Goal: Task Accomplishment & Management: Use online tool/utility

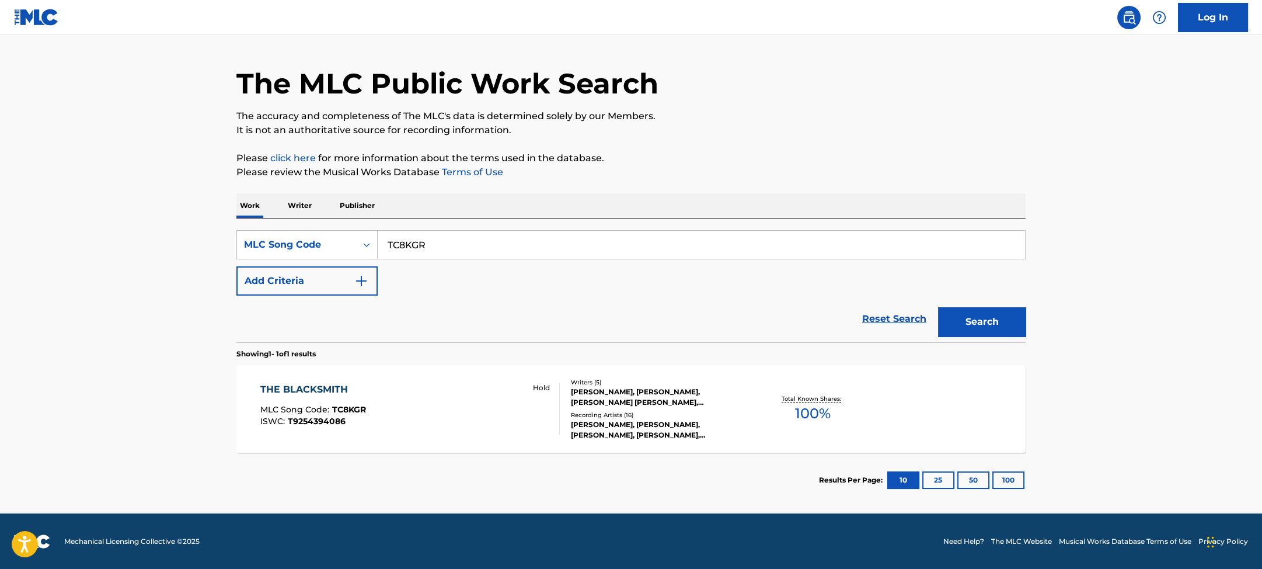
drag, startPoint x: 486, startPoint y: 242, endPoint x: 491, endPoint y: 203, distance: 38.9
click at [490, 209] on div "Work Writer Publisher SearchWithCriteriaedecd87a-c735-4486-9579-3e9dc62a6223 ML…" at bounding box center [630, 350] width 789 height 314
paste input "B04859"
click at [938, 307] on button "Search" at bounding box center [982, 321] width 88 height 29
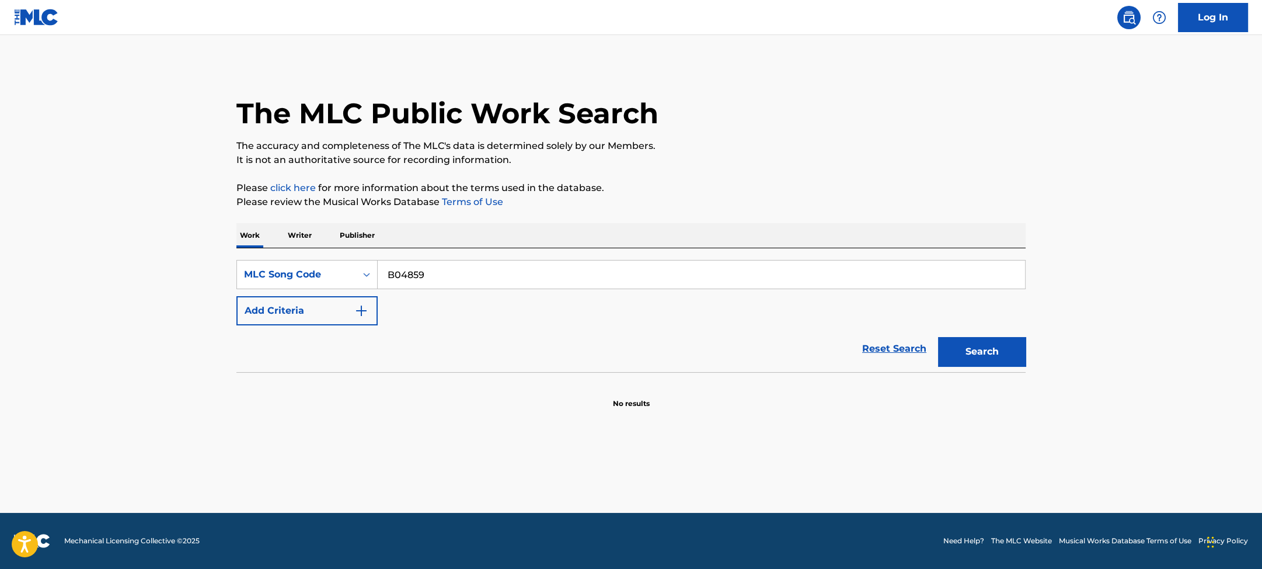
drag, startPoint x: 465, startPoint y: 274, endPoint x: 475, endPoint y: 203, distance: 71.9
click at [468, 242] on div "Work Writer Publisher SearchWithCriteriaedecd87a-c735-4486-9579-3e9dc62a6223 ML…" at bounding box center [630, 316] width 789 height 186
paste input "6681"
type input "B06681"
click at [938, 337] on button "Search" at bounding box center [982, 351] width 88 height 29
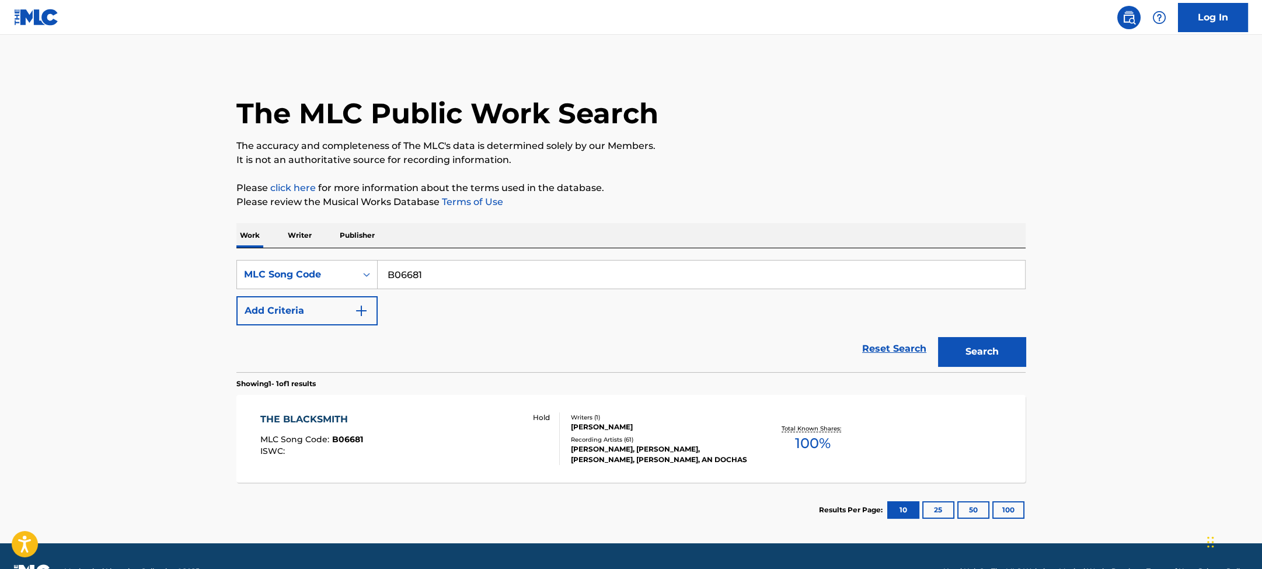
click at [521, 439] on div "THE BLACKSMITH MLC Song Code : B06681 ISWC : Hold" at bounding box center [410, 438] width 300 height 53
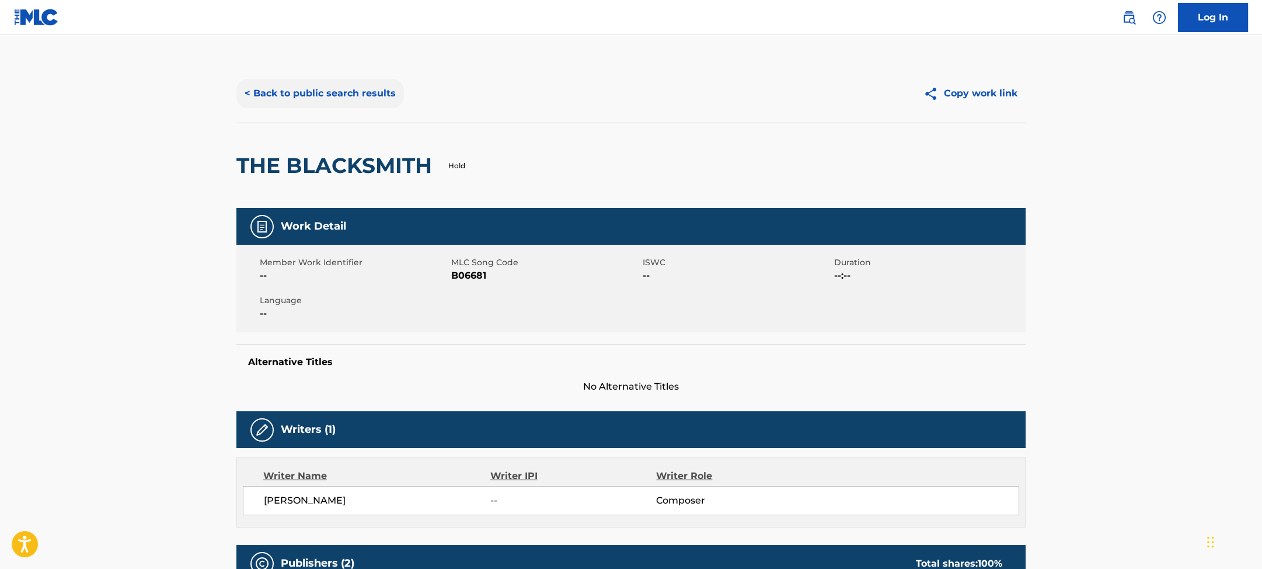
click at [309, 83] on button "< Back to public search results" at bounding box center [320, 93] width 168 height 29
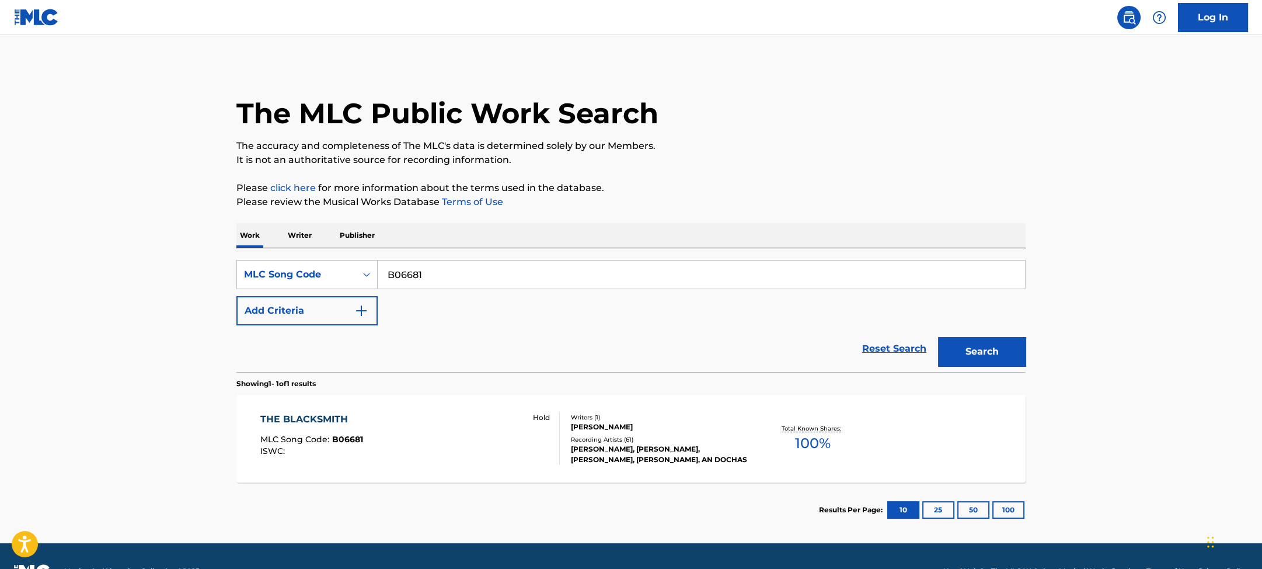
click at [49, 19] on img at bounding box center [36, 17] width 45 height 17
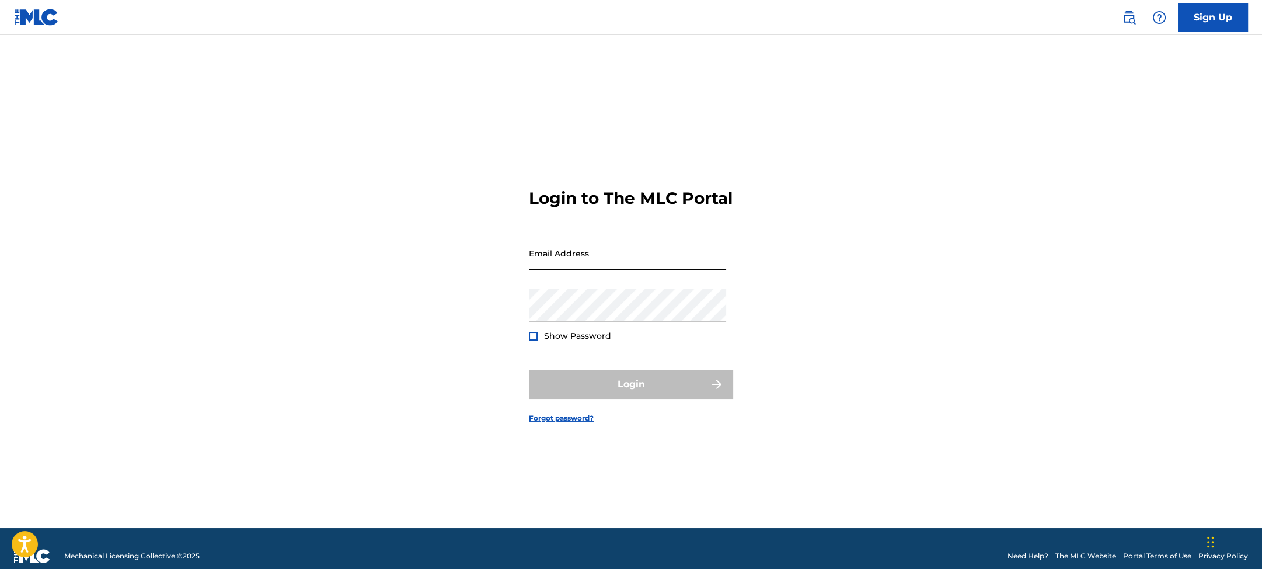
click at [576, 259] on input "Email Address" at bounding box center [627, 252] width 197 height 33
type input "[PERSON_NAME][EMAIL_ADDRESS][DOMAIN_NAME]"
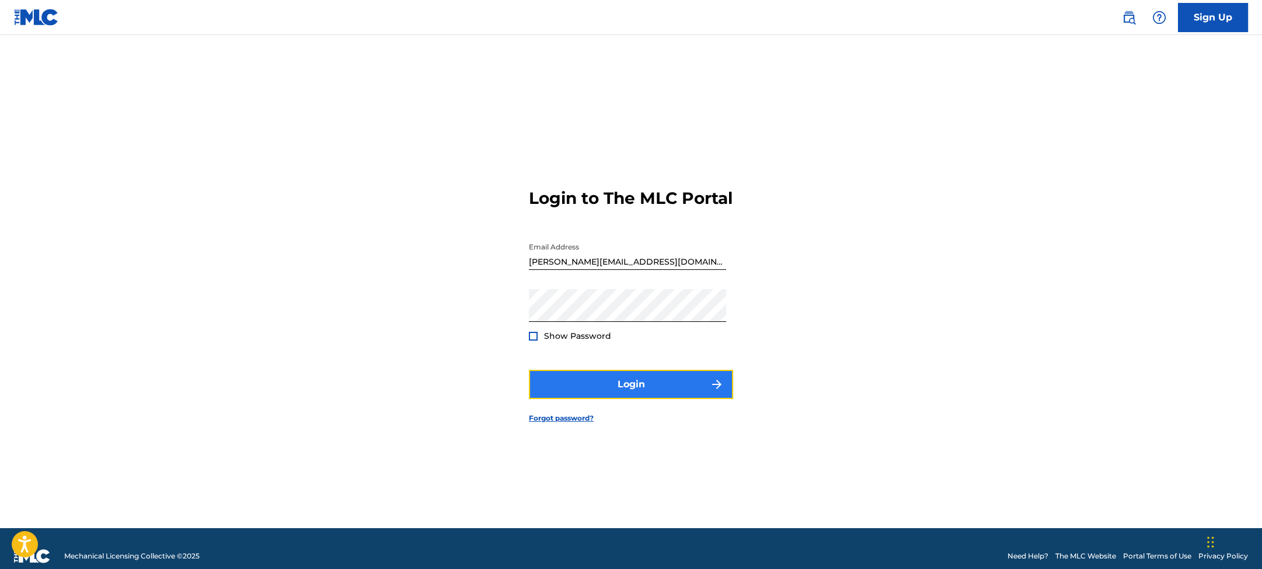
click at [608, 396] on button "Login" at bounding box center [631, 384] width 204 height 29
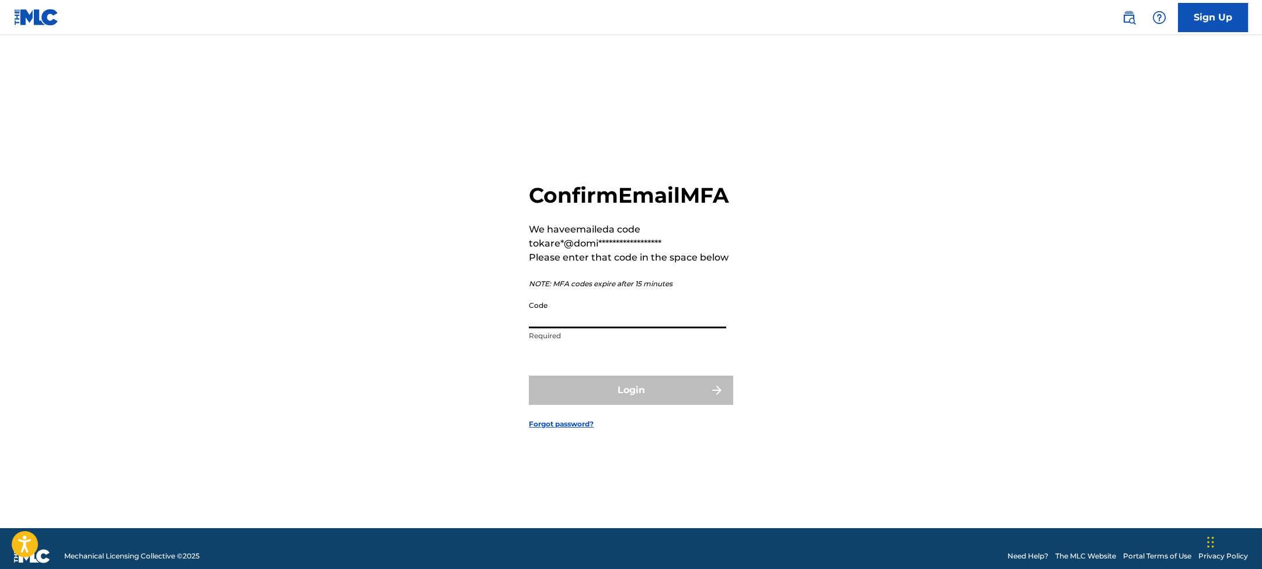
click at [570, 328] on input "Code" at bounding box center [627, 311] width 197 height 33
paste input "971820"
type input "971820"
click at [581, 395] on button "Login" at bounding box center [631, 389] width 204 height 29
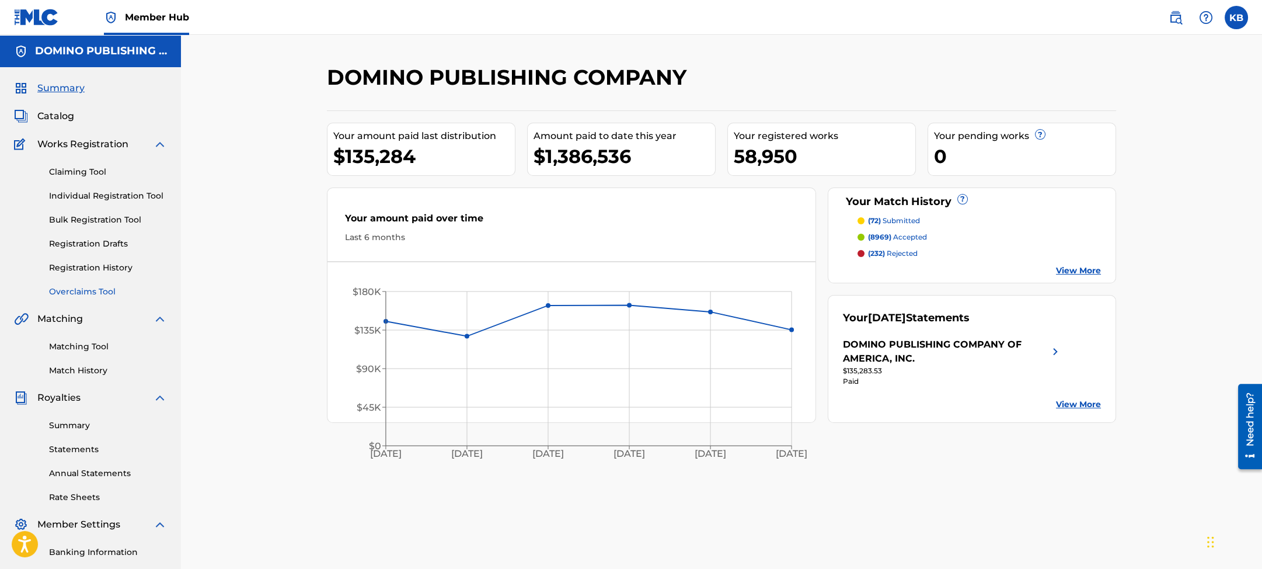
click at [78, 293] on link "Overclaims Tool" at bounding box center [108, 291] width 118 height 12
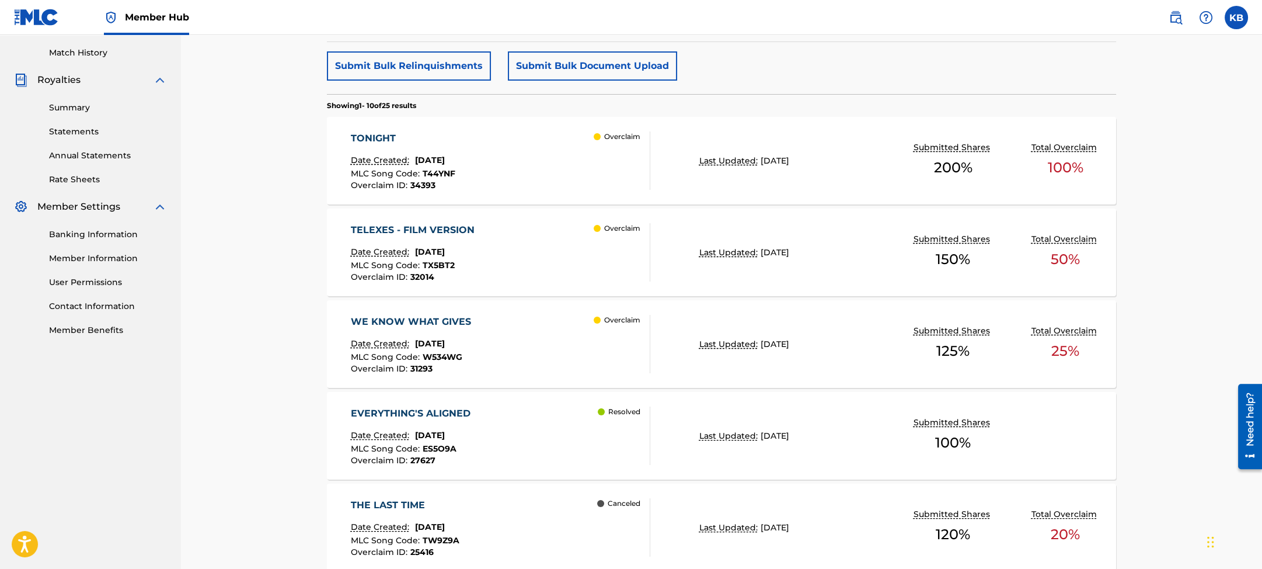
scroll to position [342, 0]
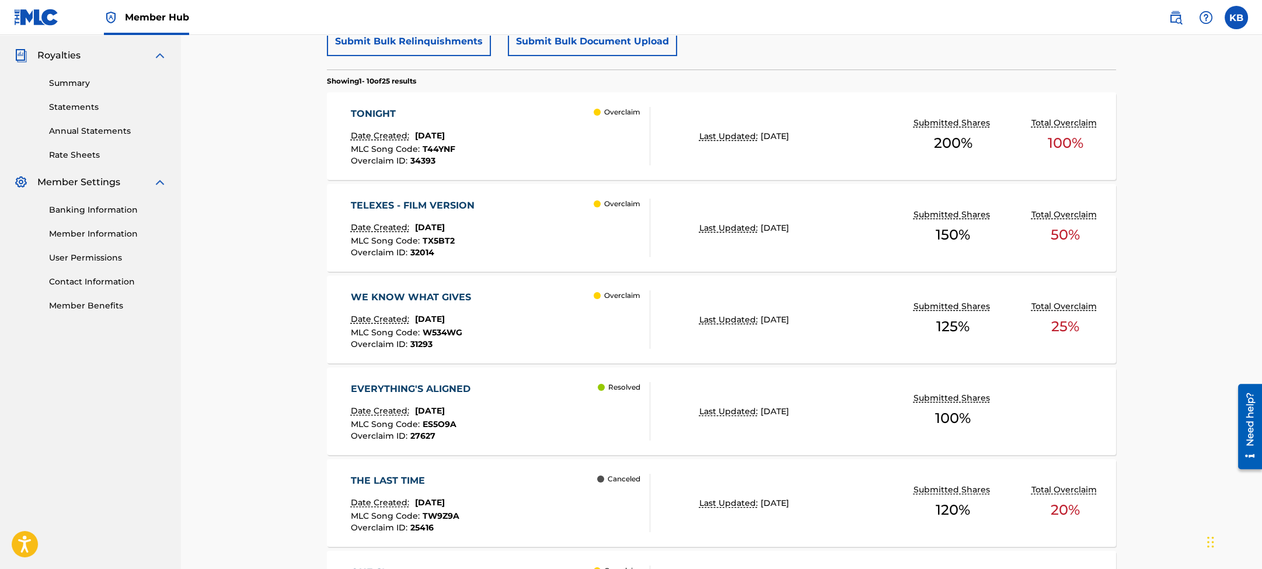
click at [543, 331] on div "WE KNOW WHAT GIVES Date Created: [DATE] MLC Song Code : W534WG Overclaim ID : 3…" at bounding box center [501, 319] width 300 height 58
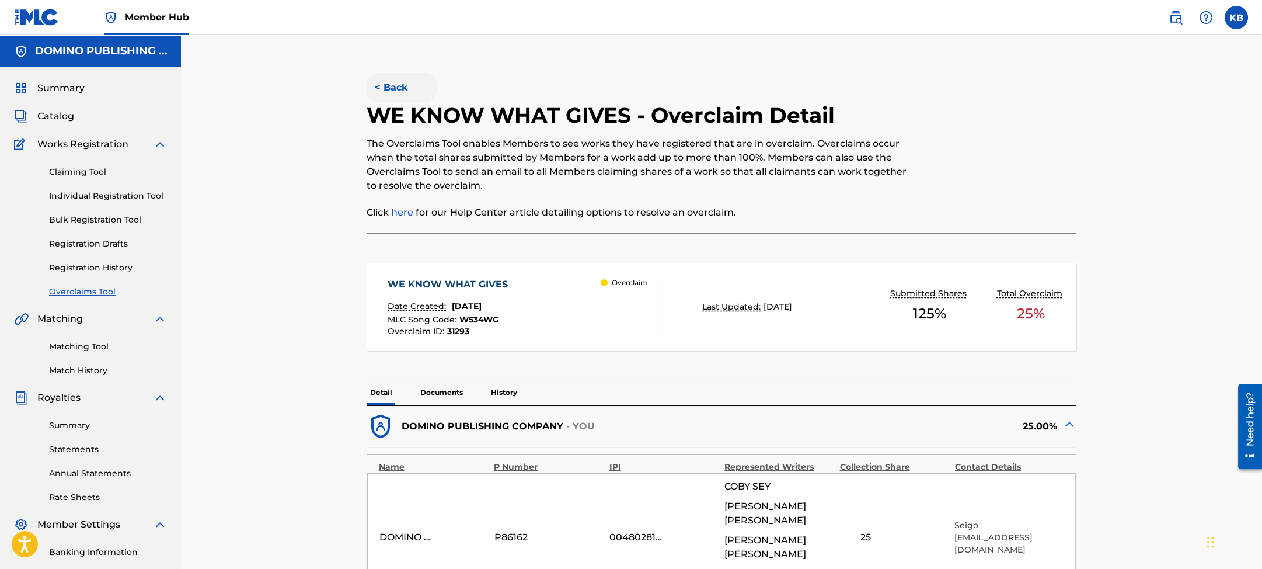
click at [387, 86] on button "< Back" at bounding box center [402, 87] width 70 height 29
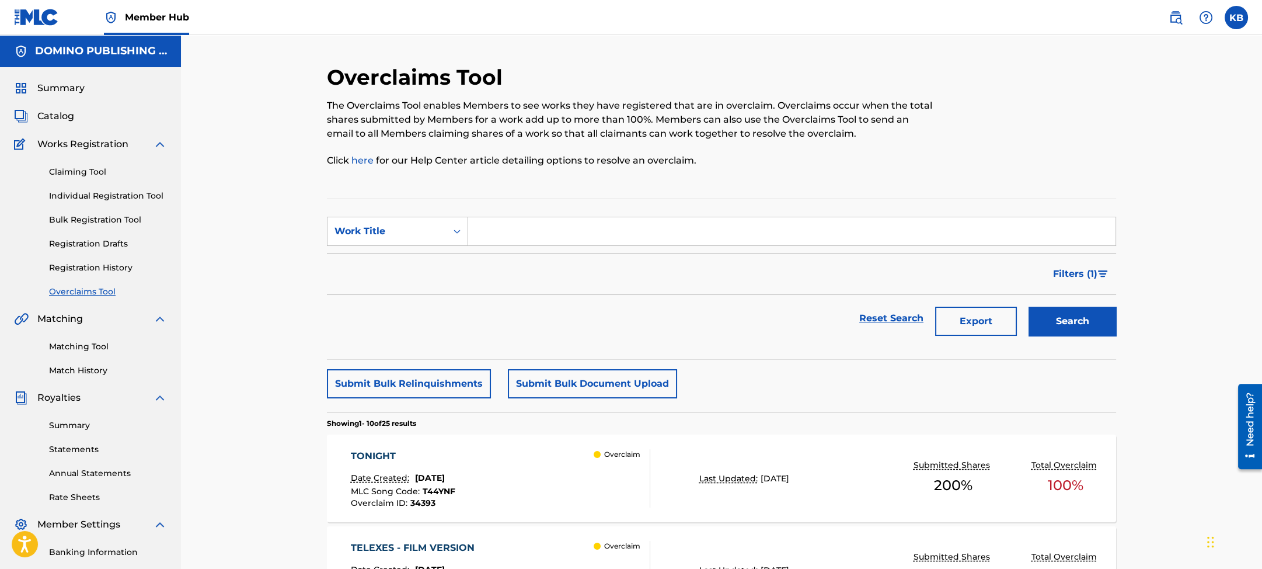
scroll to position [342, 0]
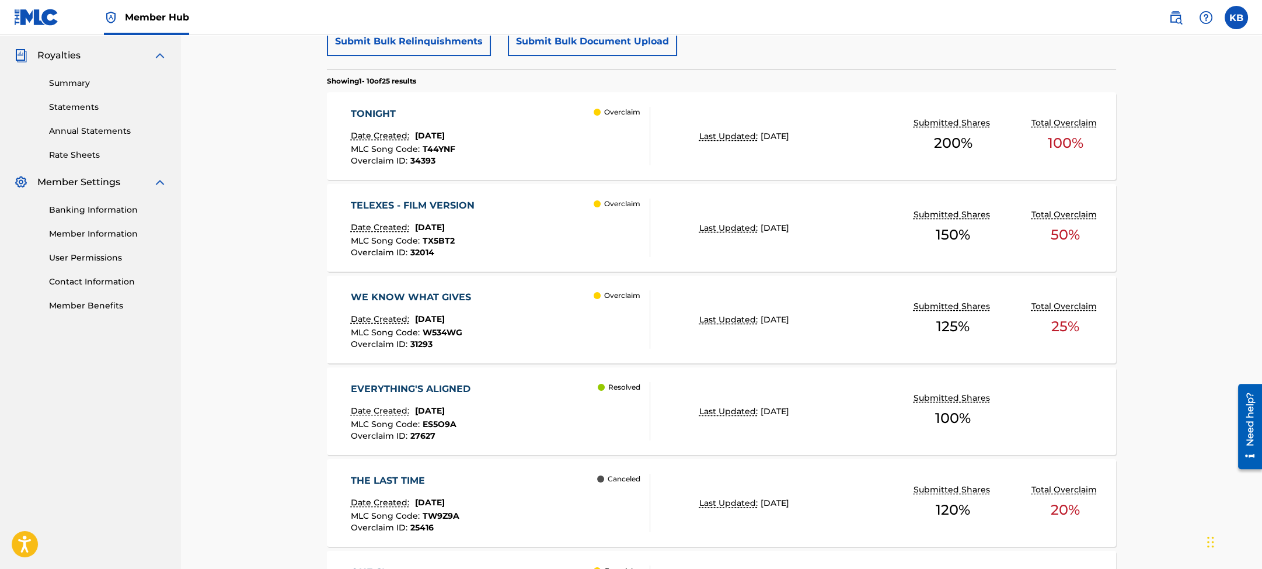
click at [541, 236] on div "TELEXES - FILM VERSION Date Created: [DATE] MLC Song Code : TX5BT2 Overclaim ID…" at bounding box center [501, 227] width 300 height 58
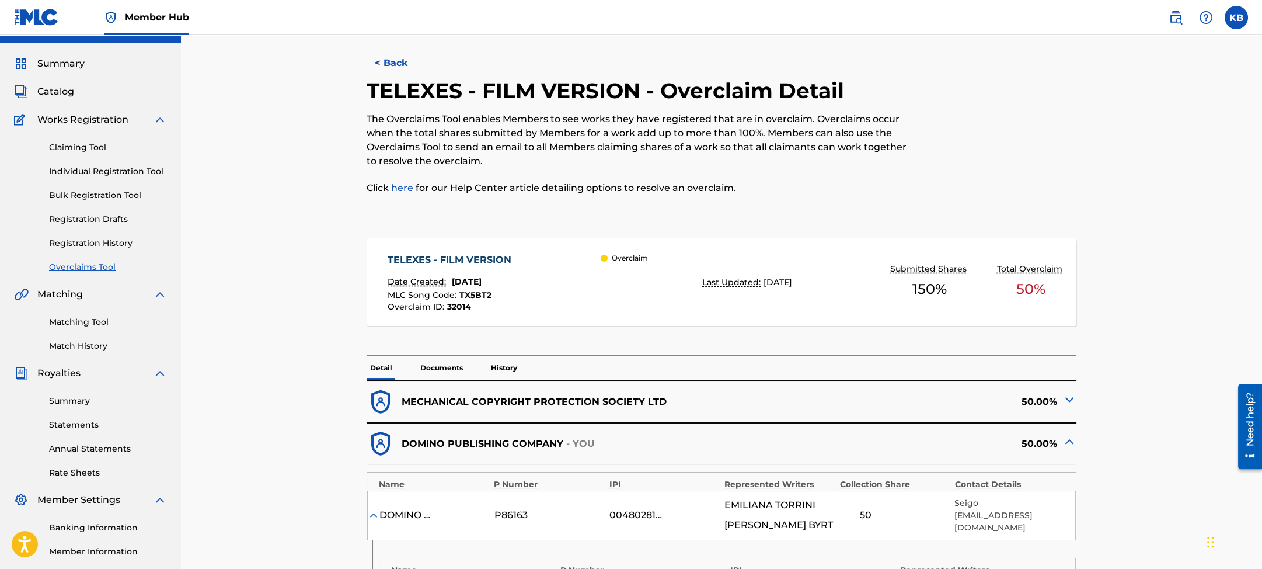
scroll to position [169, 0]
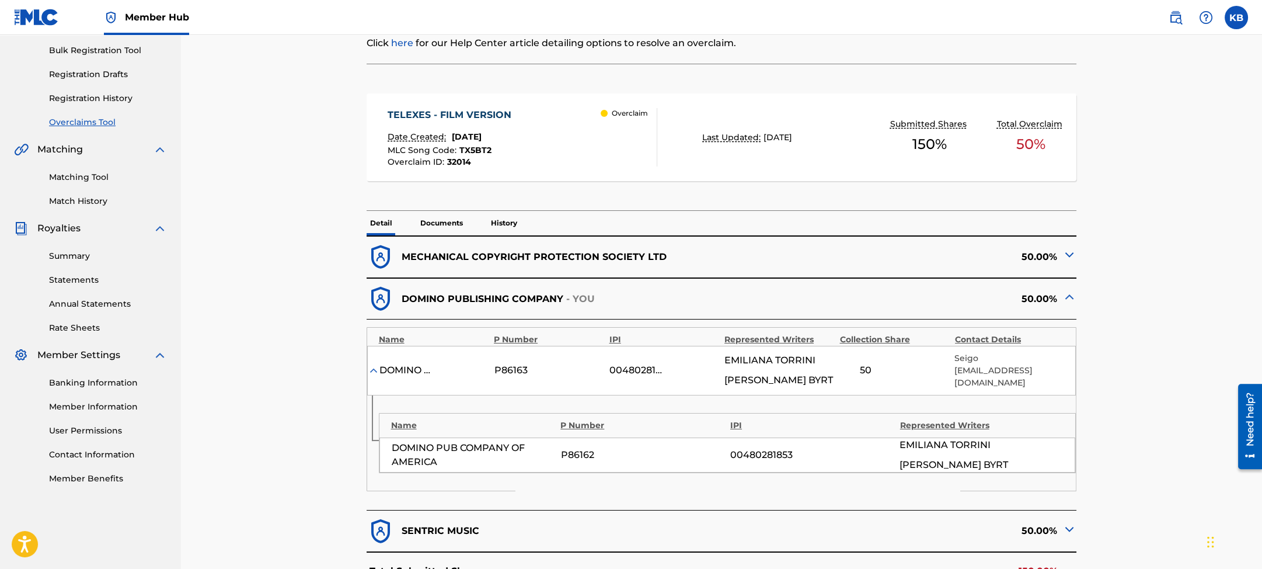
click at [450, 222] on p "Documents" at bounding box center [442, 223] width 50 height 25
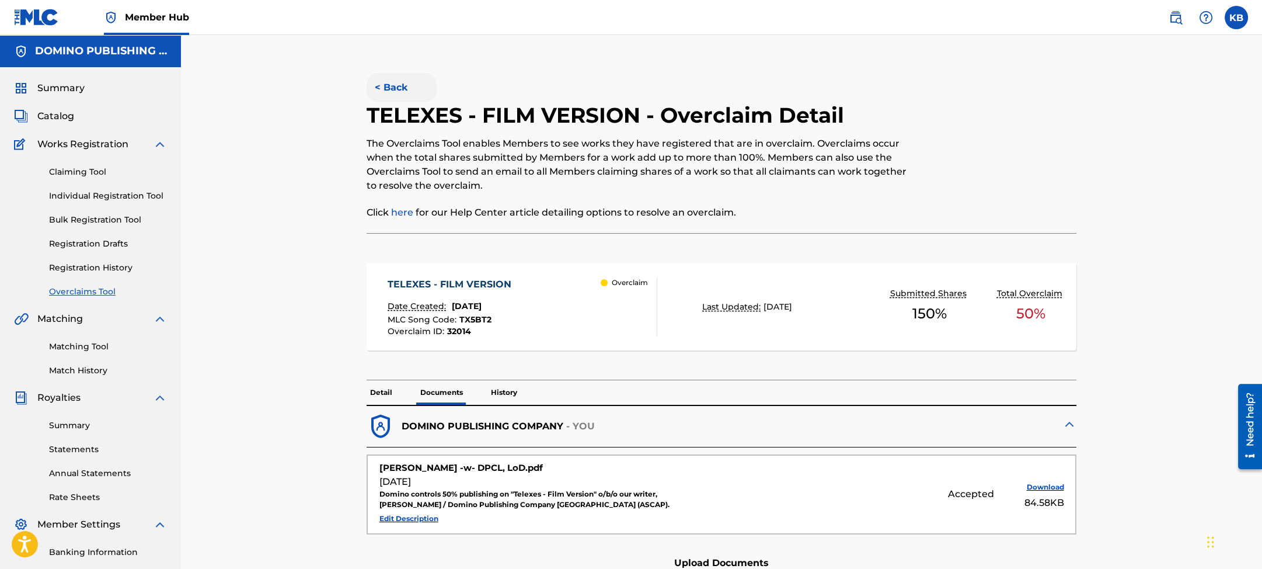
click at [389, 79] on button "< Back" at bounding box center [402, 87] width 70 height 29
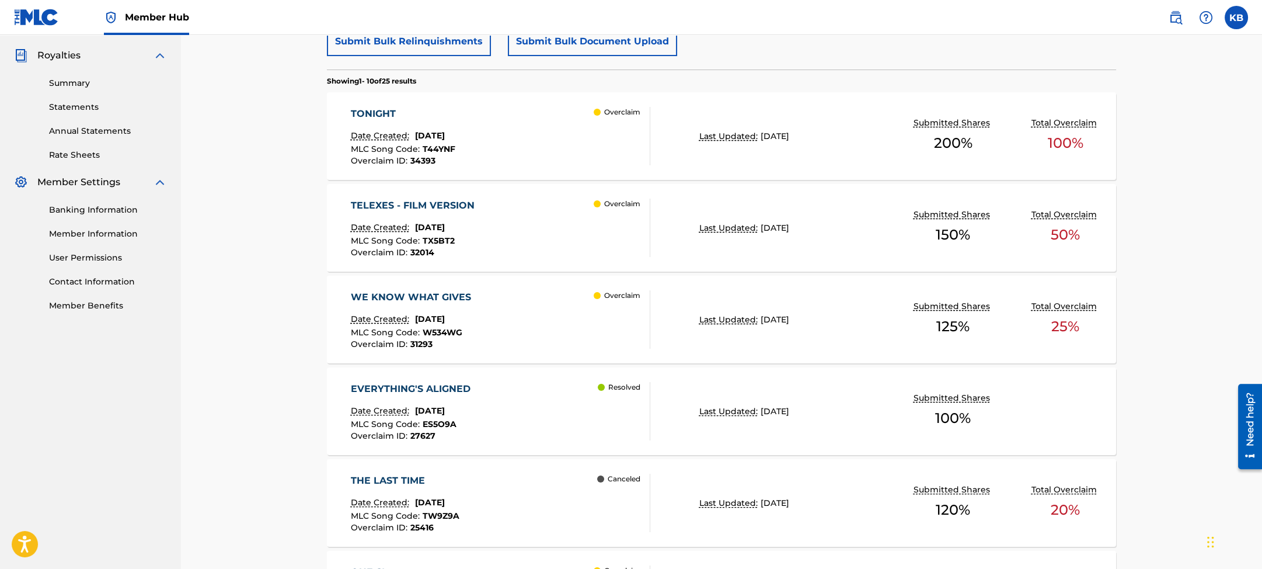
click at [537, 132] on div "TONIGHT Date Created: [DATE] MLC Song Code : T44YNF Overclaim ID : 34393 Overcl…" at bounding box center [501, 136] width 300 height 58
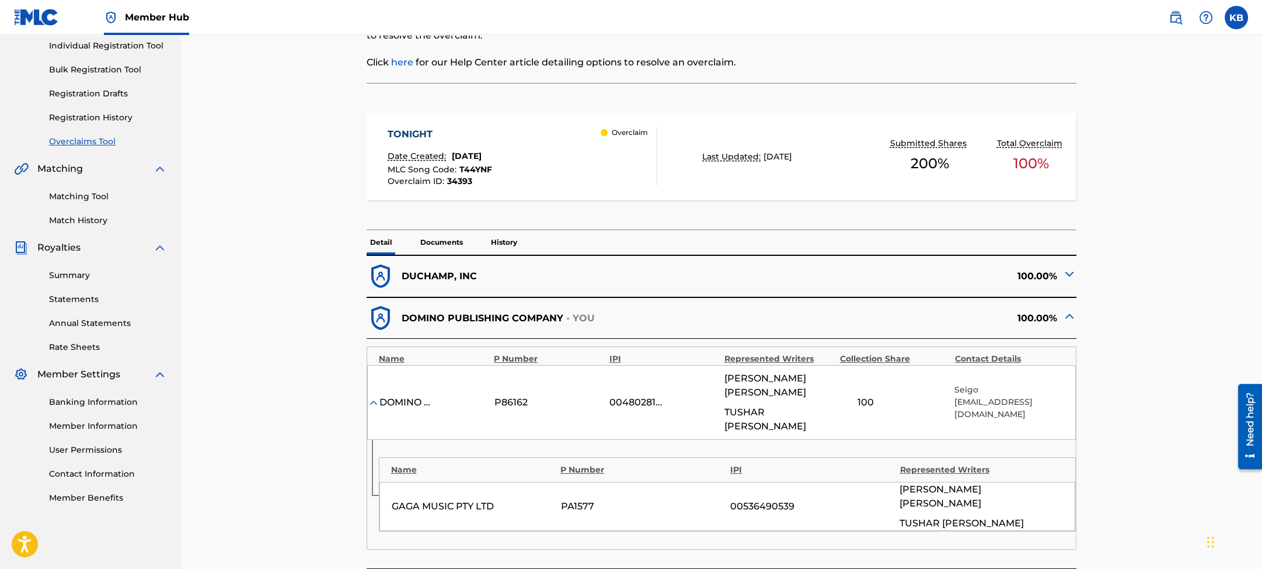
scroll to position [151, 0]
click at [440, 241] on p "Documents" at bounding box center [442, 241] width 50 height 25
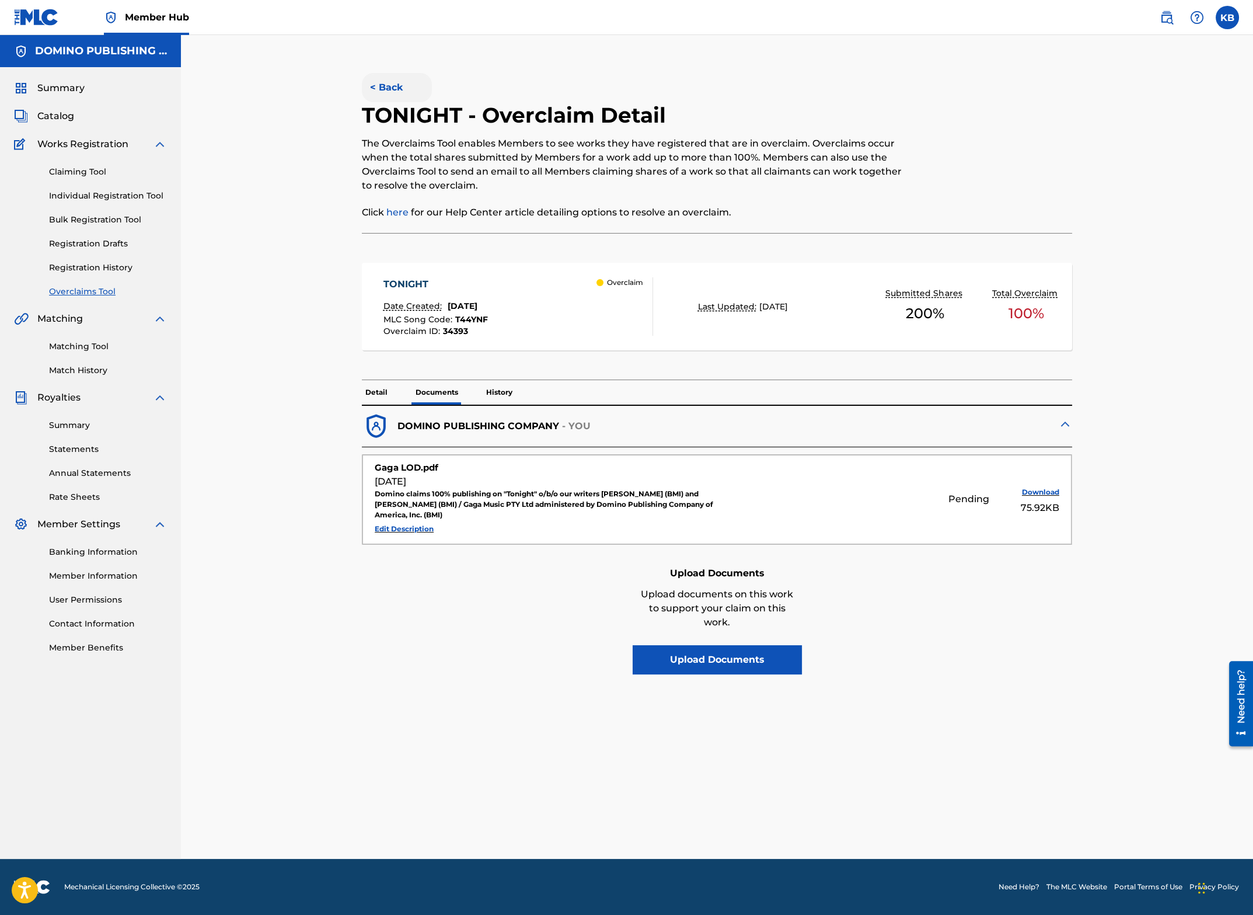
click at [388, 90] on button "< Back" at bounding box center [397, 87] width 70 height 29
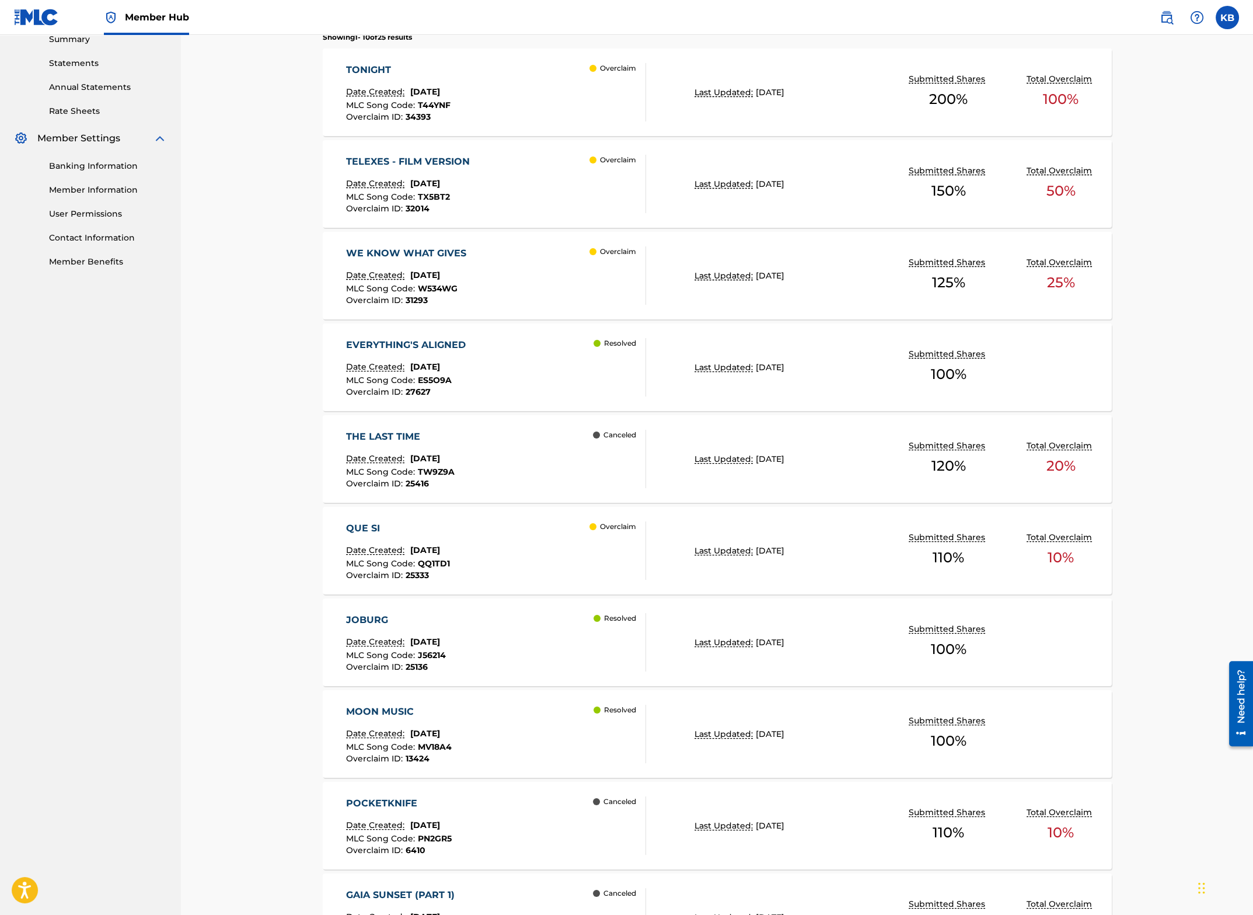
scroll to position [403, 0]
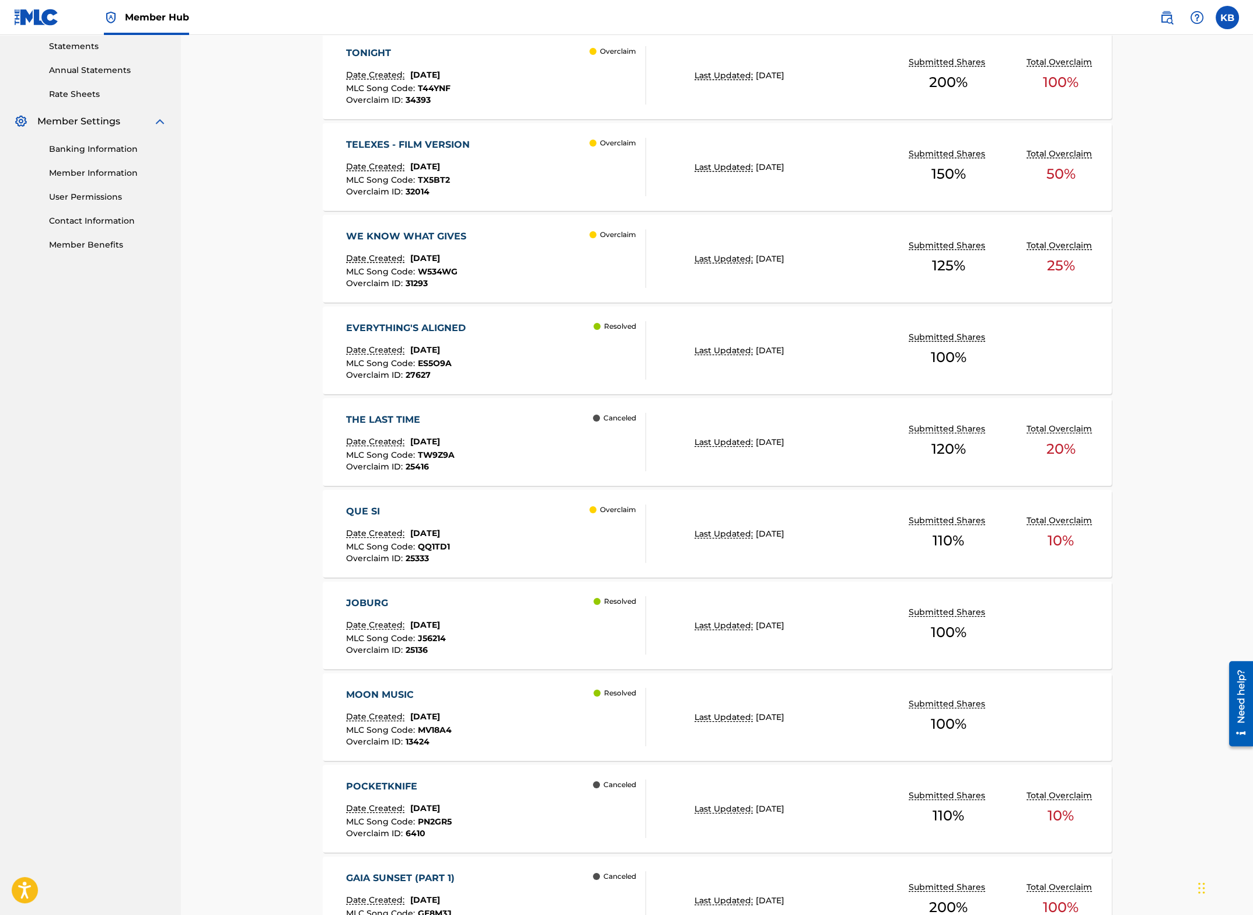
click at [527, 541] on div "QUE SI Date Created: [DATE] MLC Song Code : QQ1TD1 Overclaim ID : 25333 Overcla…" at bounding box center [496, 533] width 300 height 58
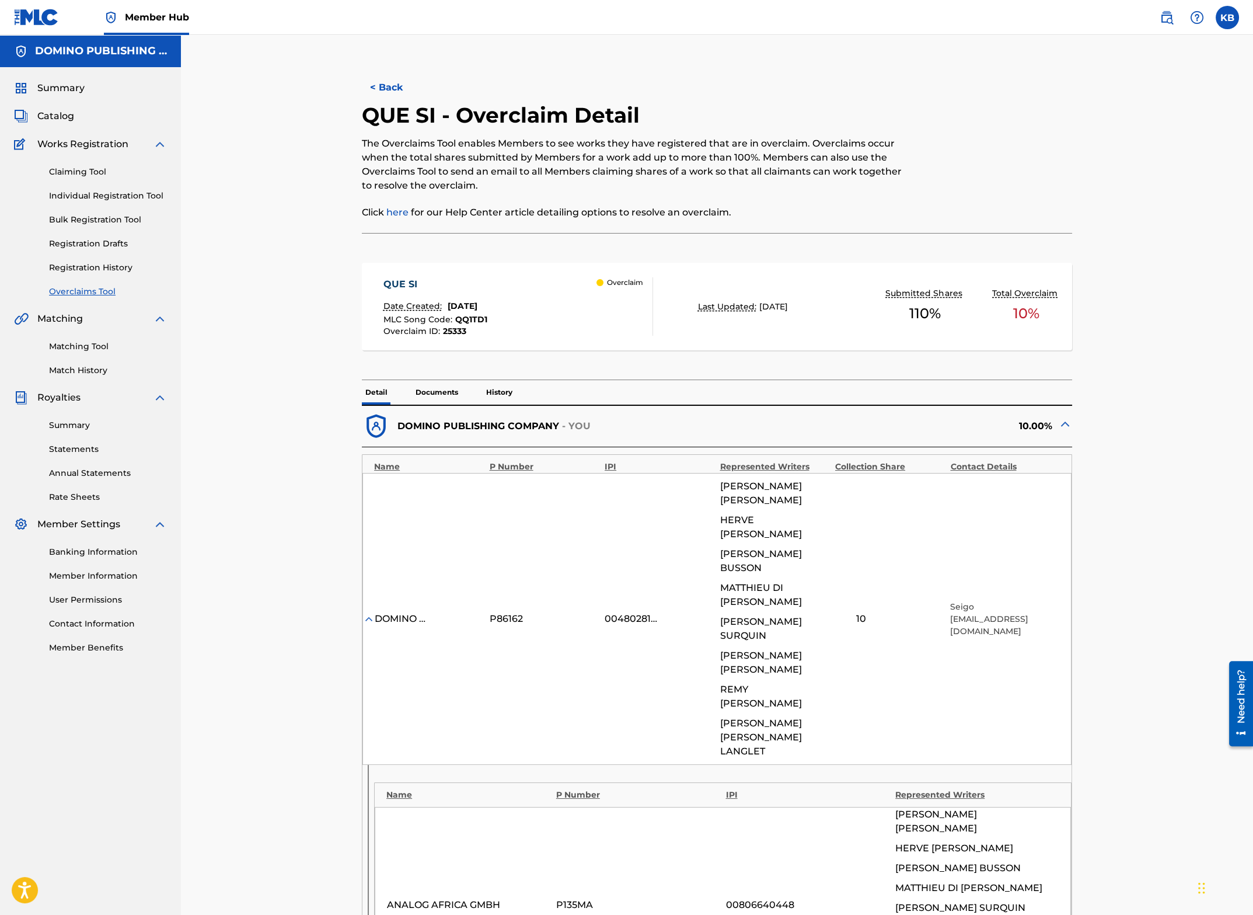
click at [433, 389] on p "Documents" at bounding box center [437, 392] width 50 height 25
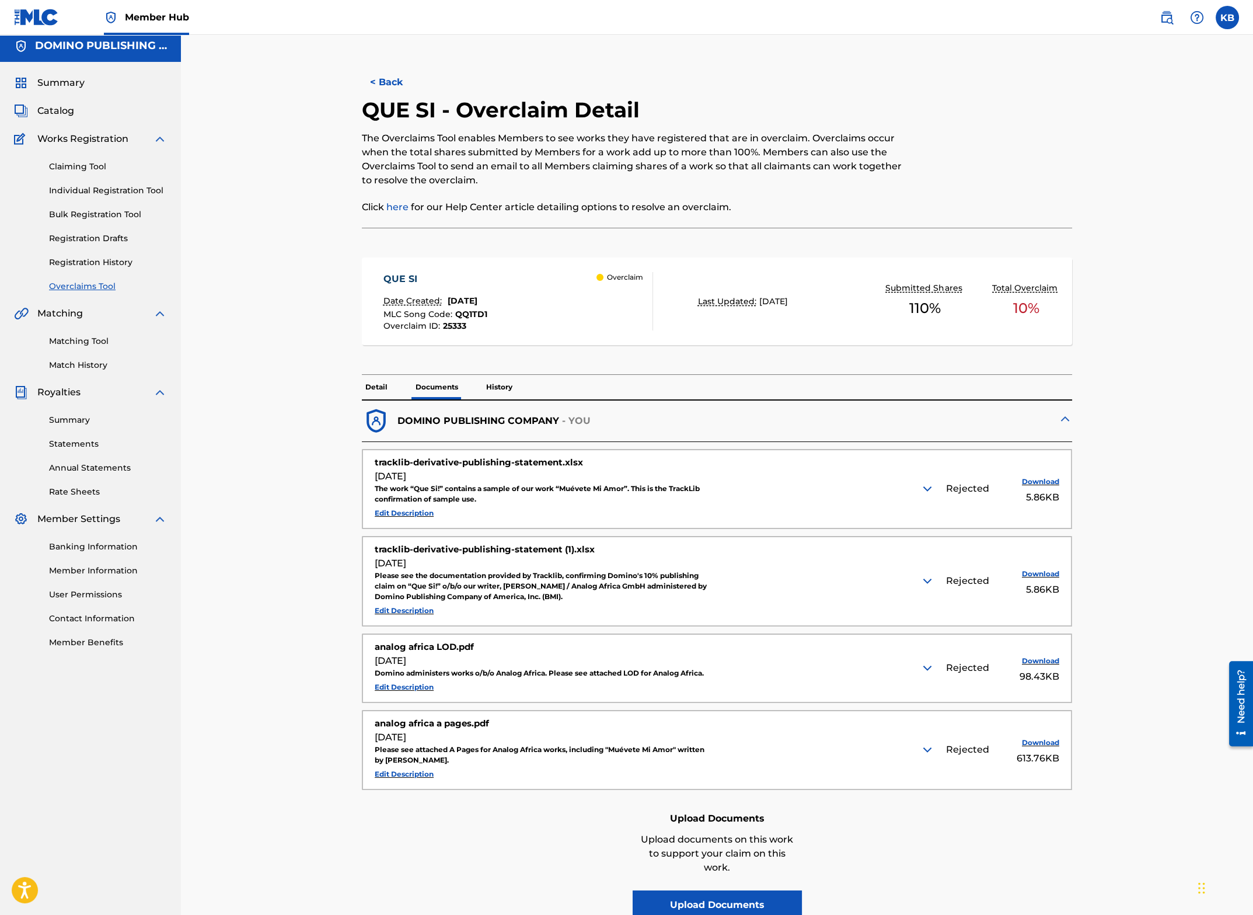
scroll to position [20, 0]
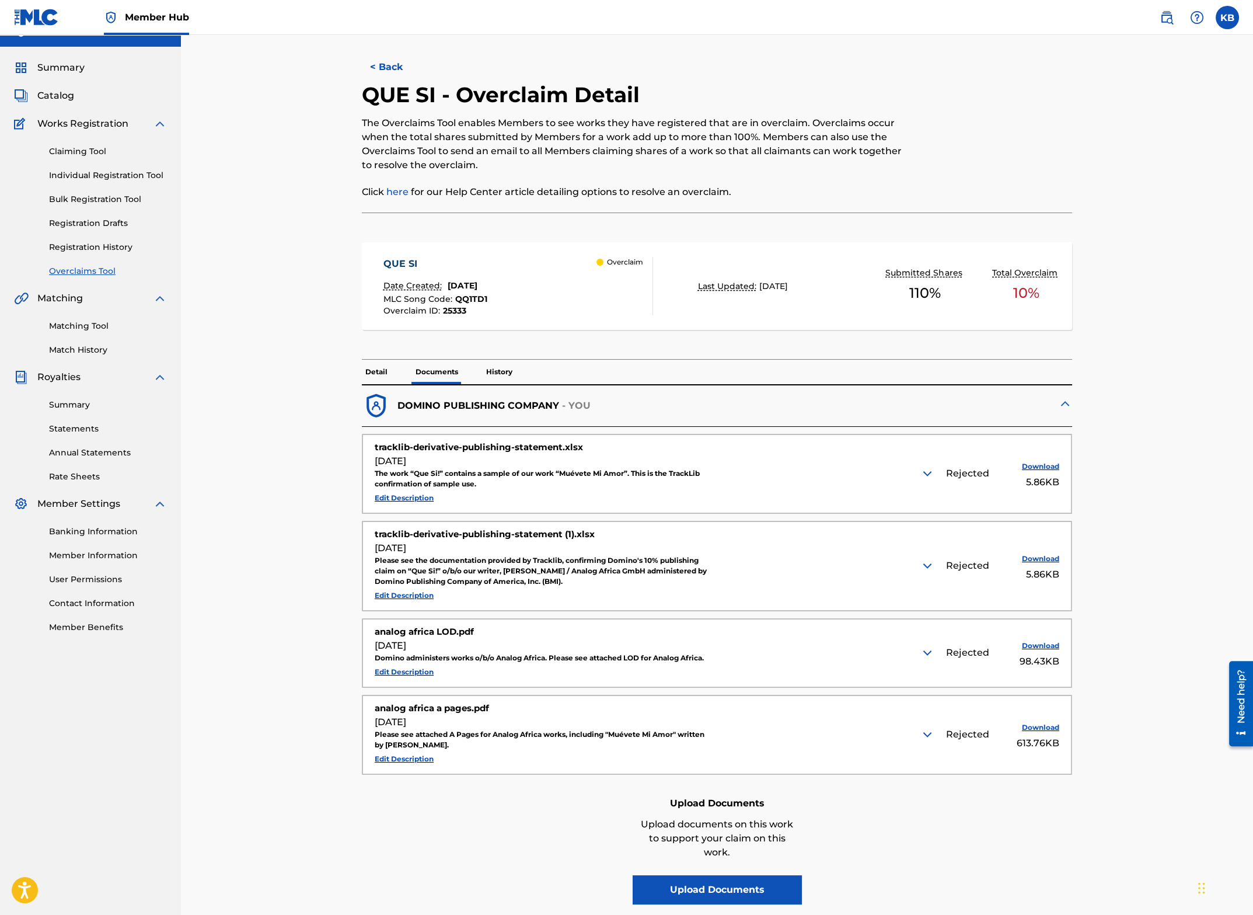
click at [928, 473] on img at bounding box center [928, 473] width 14 height 14
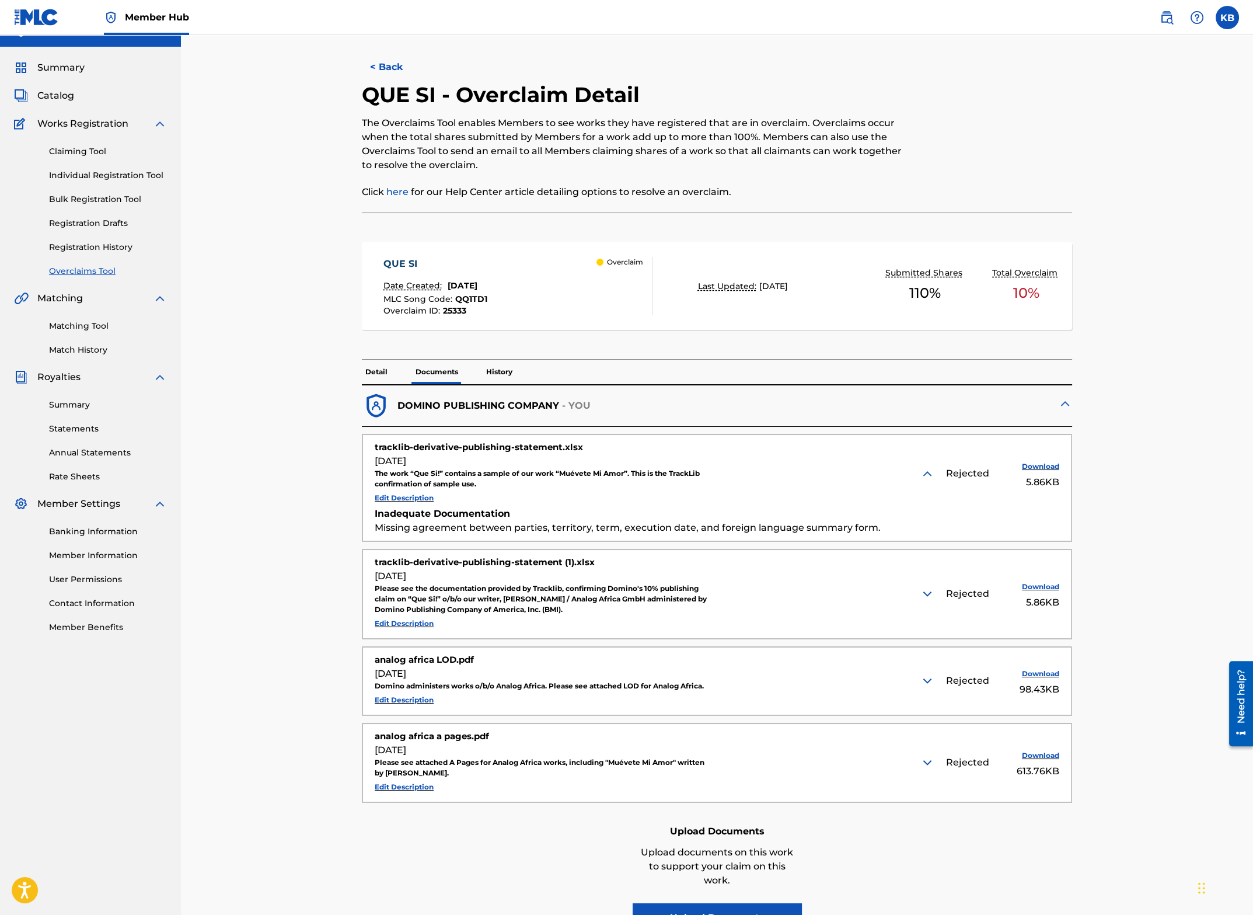
click at [923, 568] on img at bounding box center [928, 594] width 14 height 14
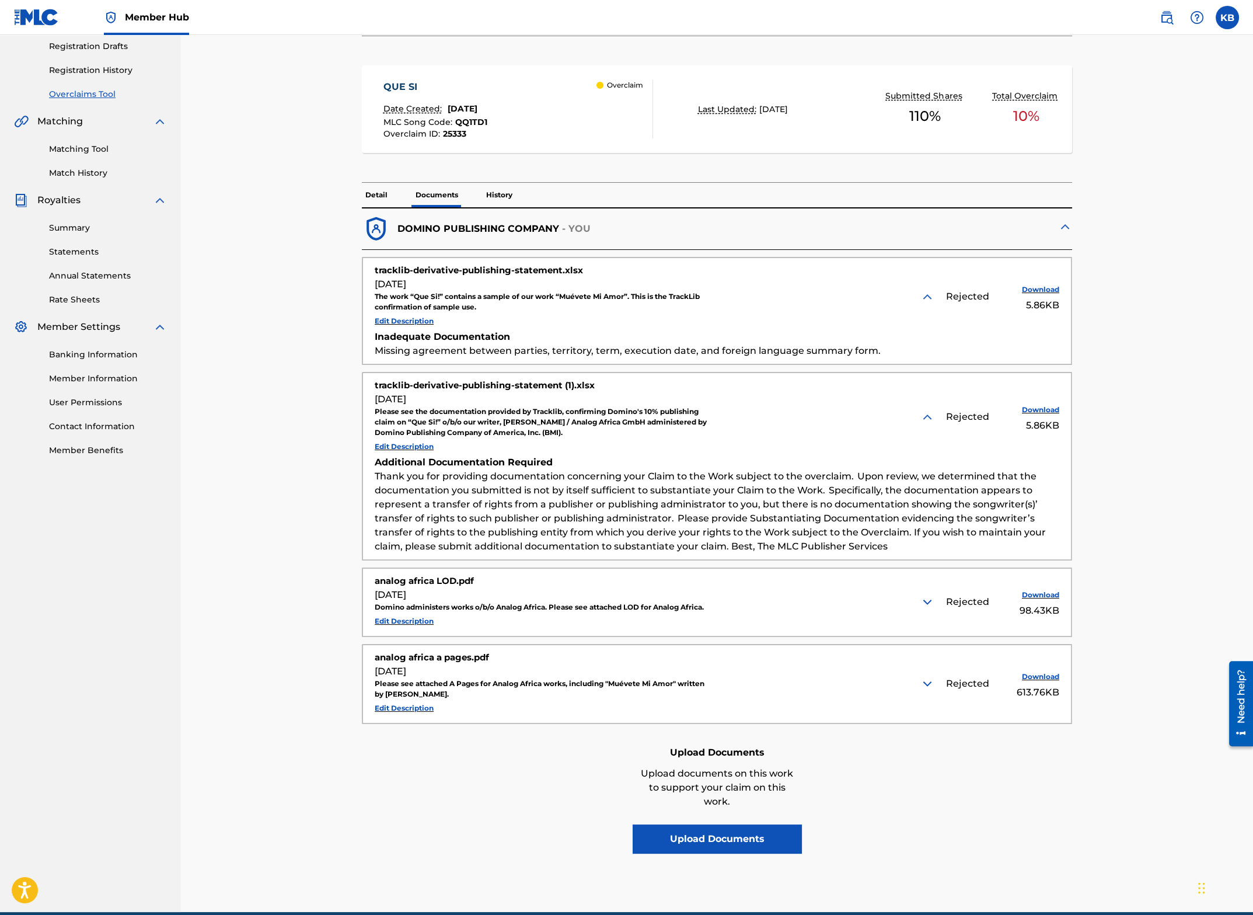
scroll to position [194, 0]
